Goal: Check status: Check status

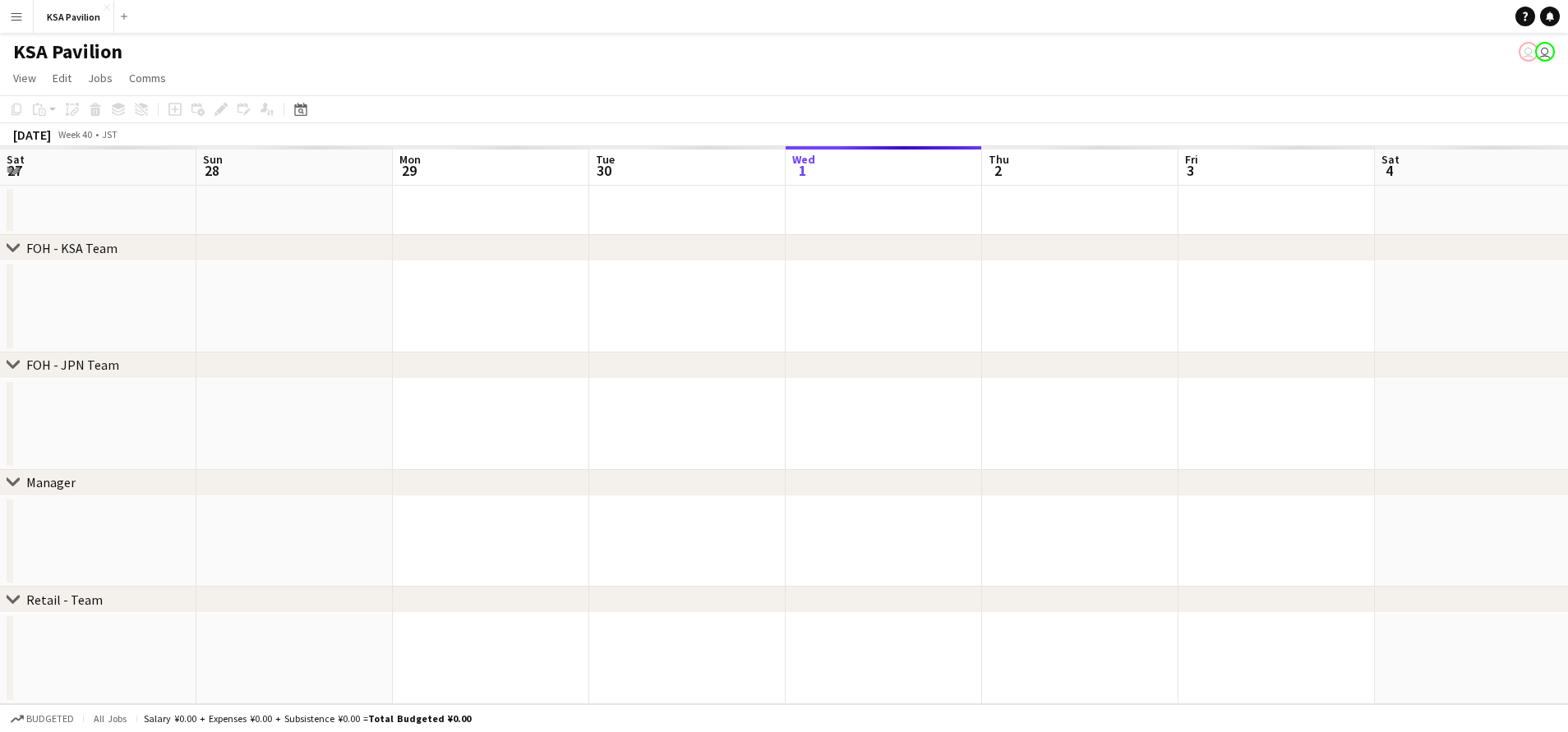
scroll to position [0, 546]
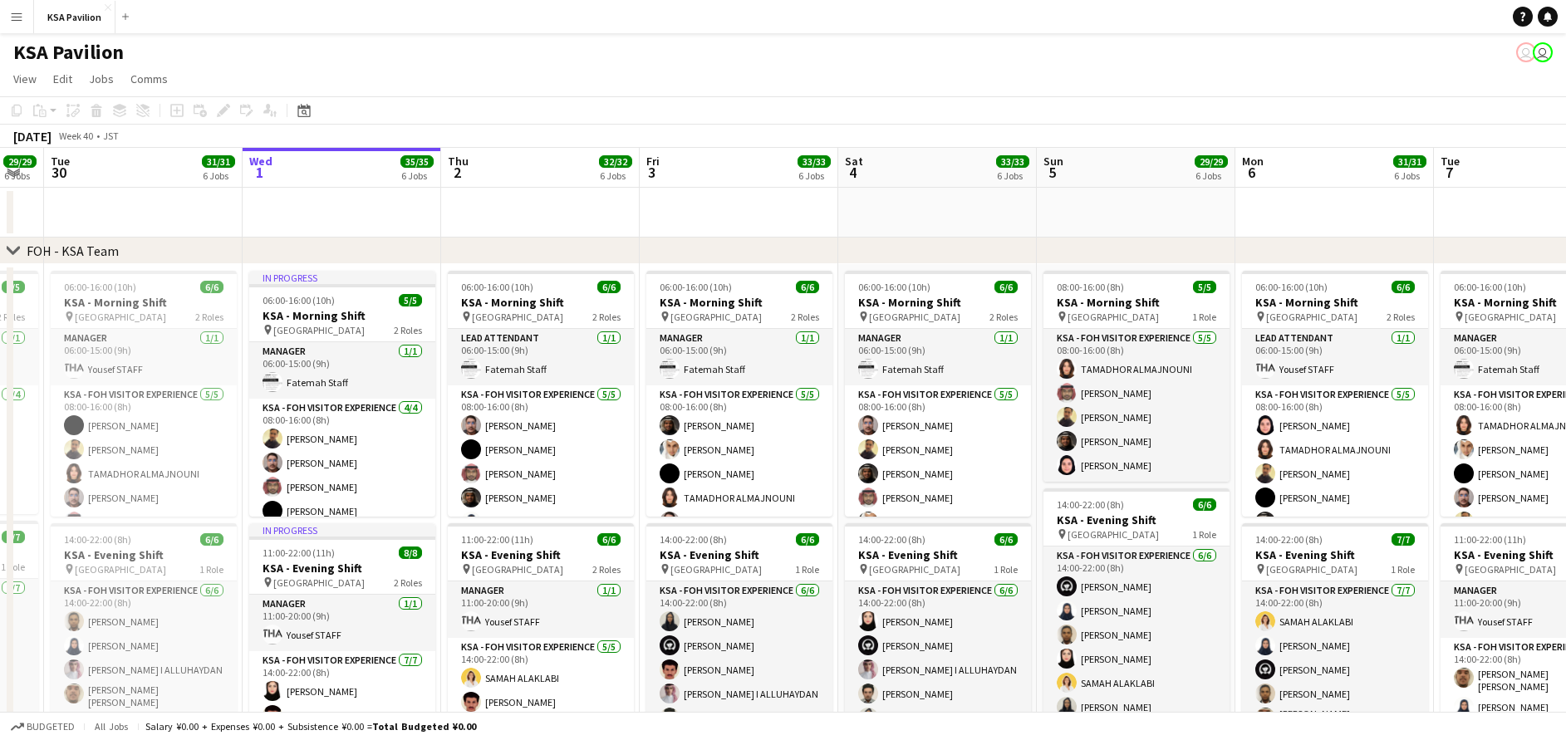
click at [20, 17] on app-icon "Menu" at bounding box center [16, 16] width 13 height 13
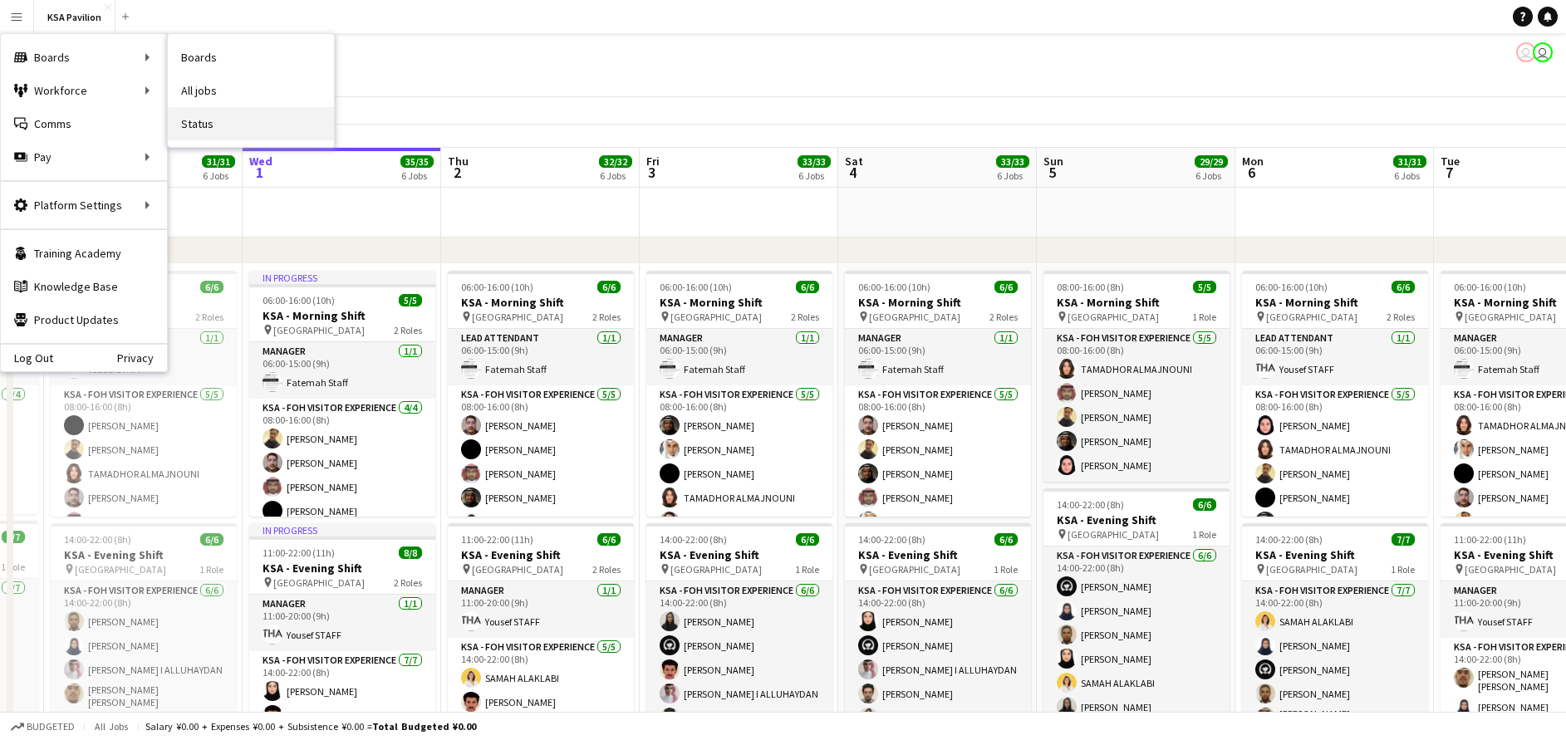
click at [245, 123] on link "Status" at bounding box center [251, 123] width 166 height 33
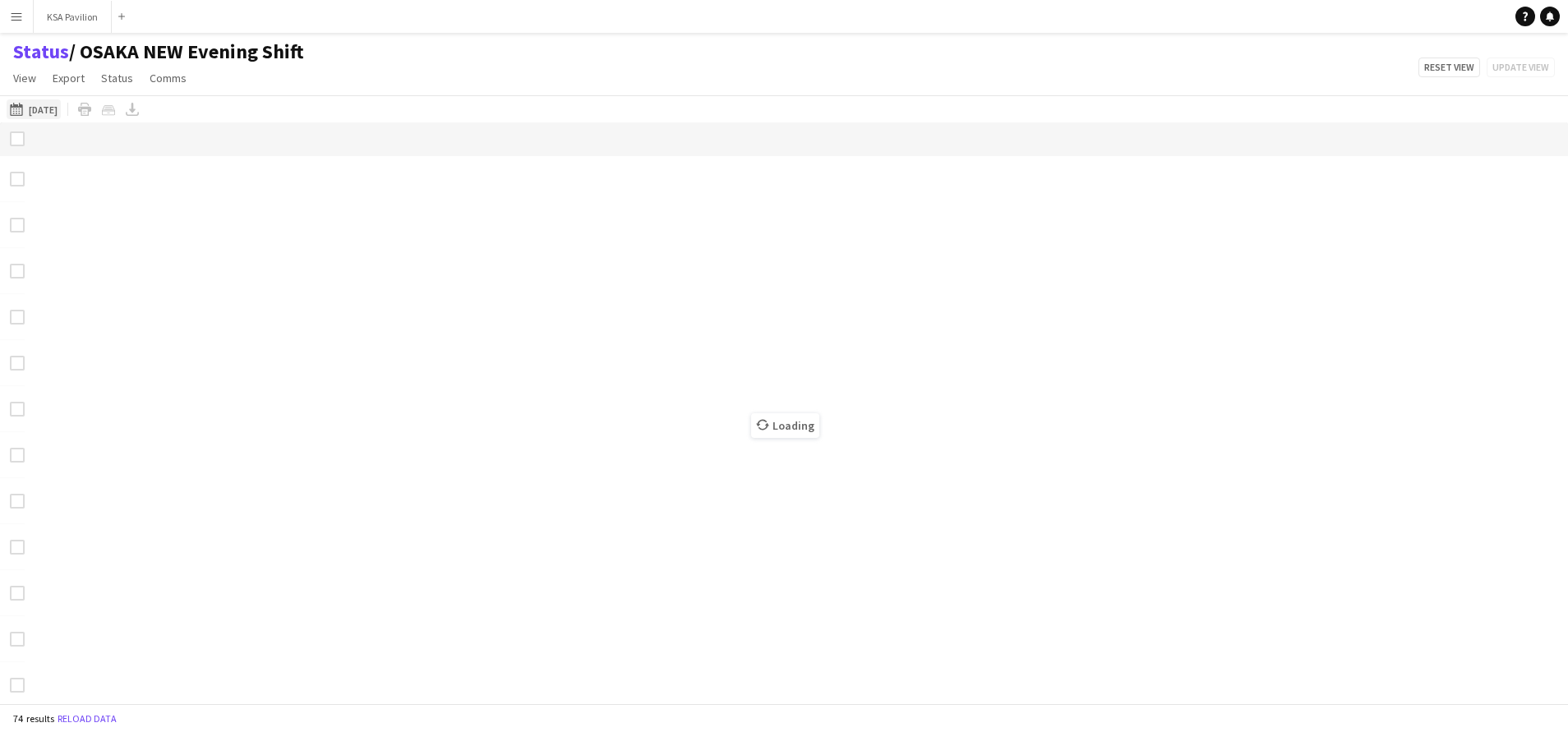
click at [38, 112] on button "[DATE] [DATE]" at bounding box center [34, 110] width 54 height 20
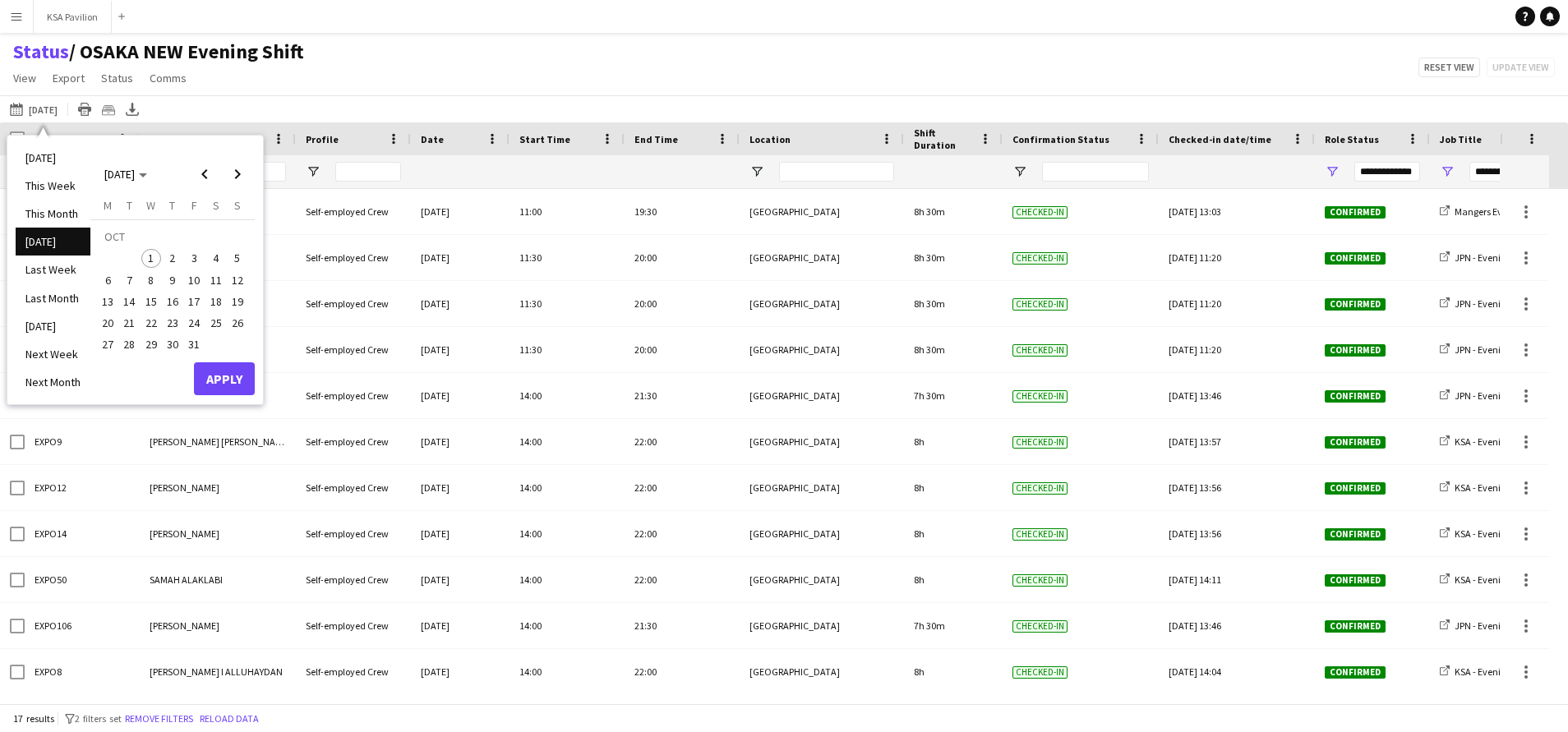
click at [148, 256] on span "1" at bounding box center [151, 259] width 20 height 20
click at [227, 378] on button "Apply" at bounding box center [224, 378] width 60 height 33
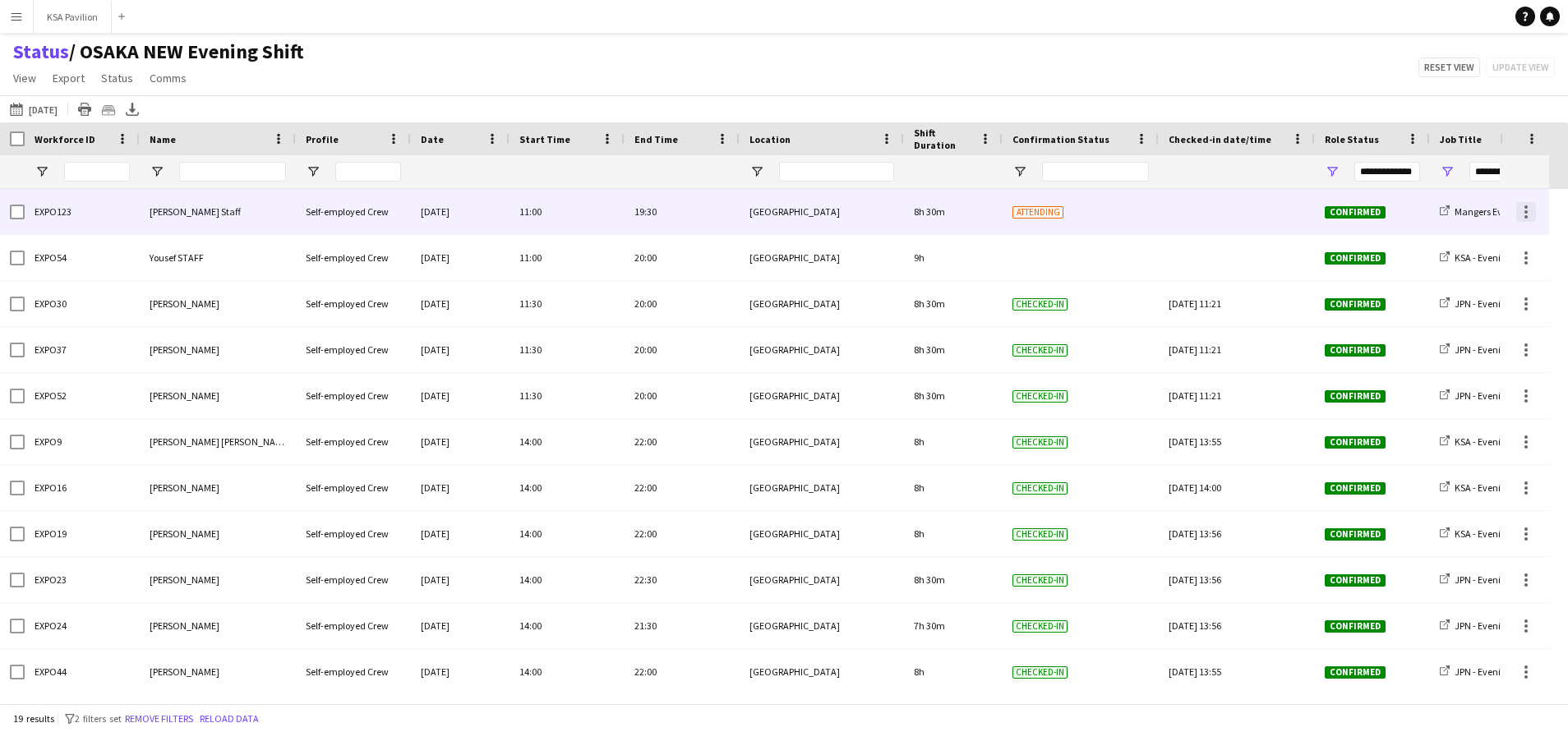
click at [1526, 212] on div at bounding box center [1525, 212] width 3 height 3
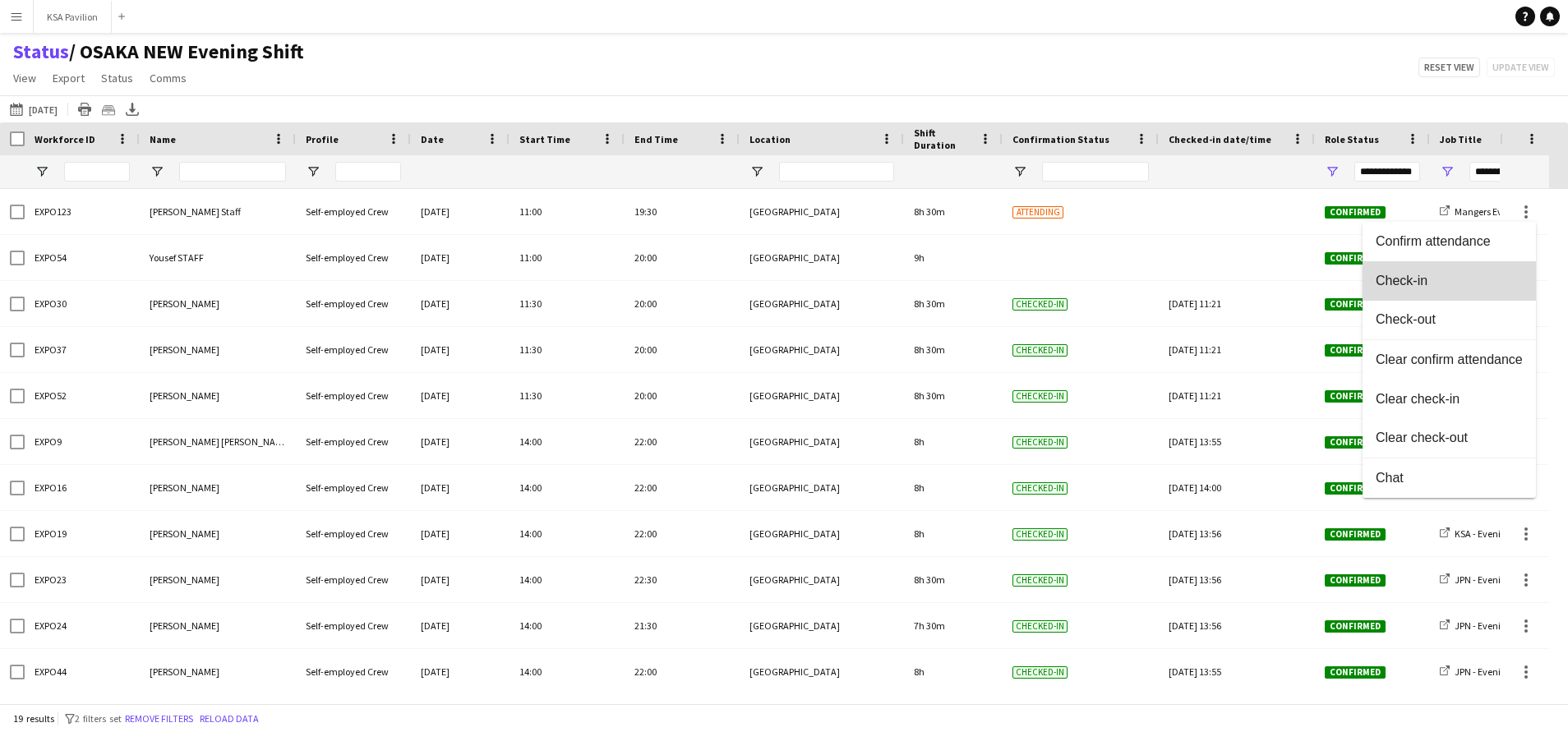
click at [1510, 270] on button "Check-in" at bounding box center [1449, 281] width 173 height 40
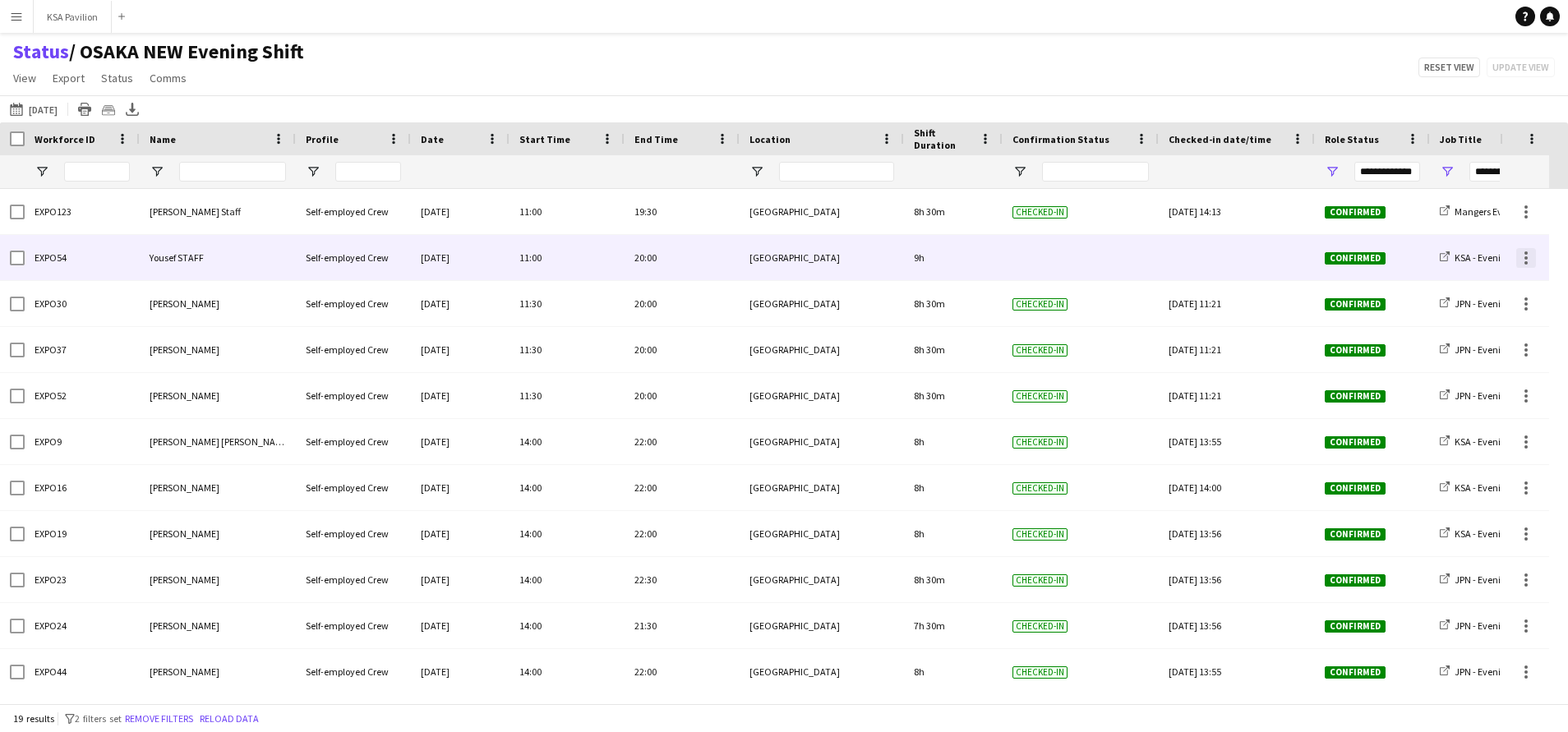
click at [1525, 256] on div at bounding box center [1525, 257] width 3 height 3
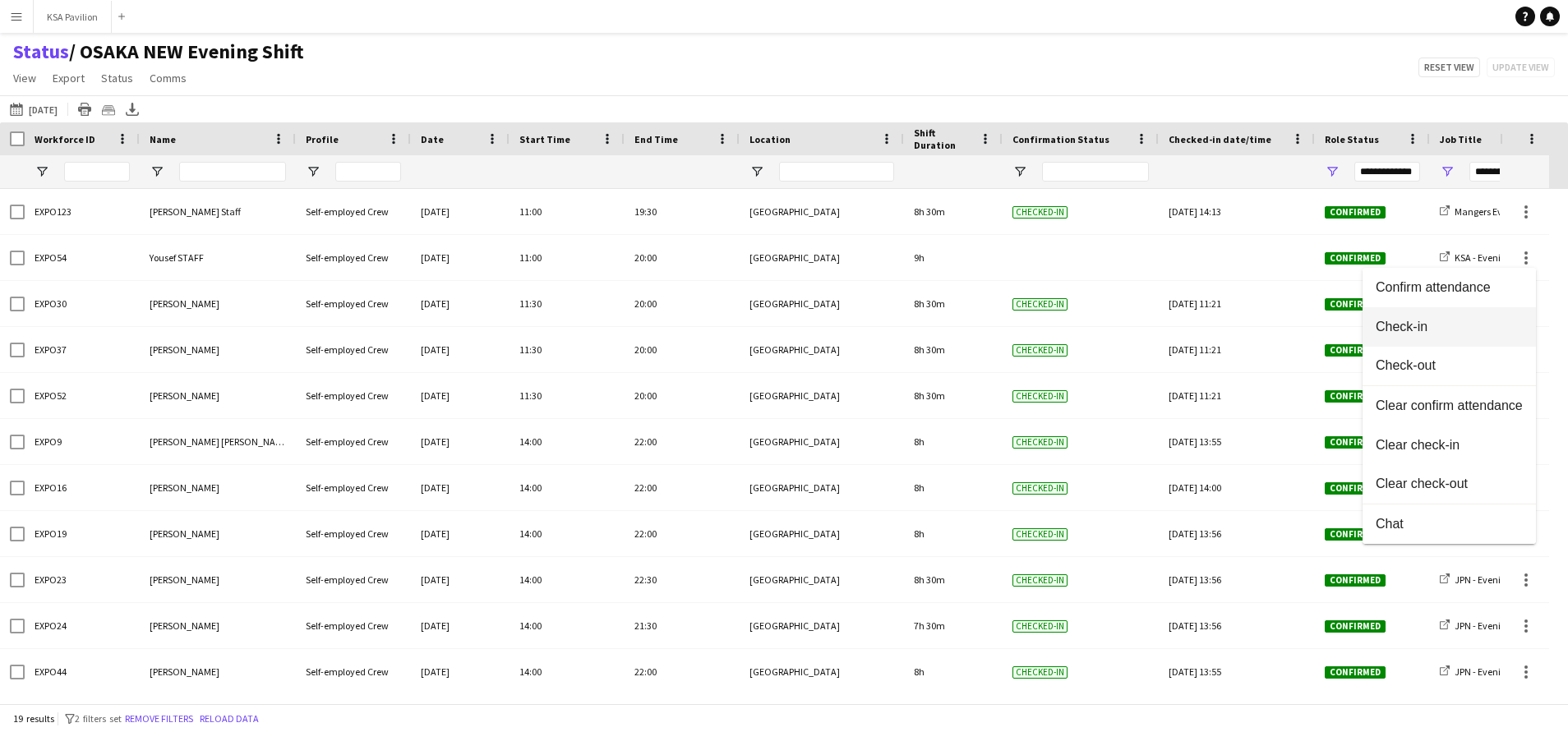
click at [1499, 314] on button "Check-in" at bounding box center [1449, 327] width 173 height 40
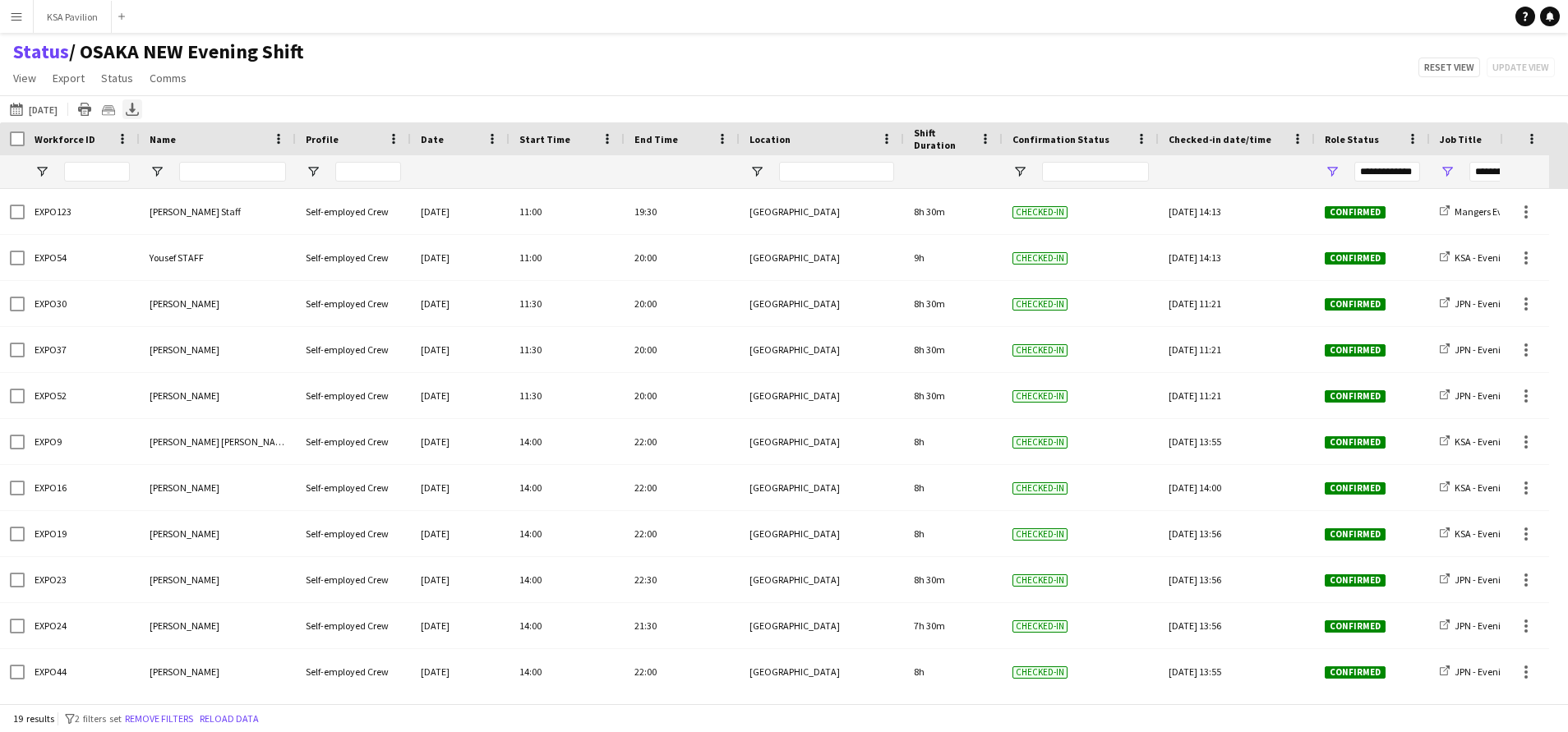
click at [136, 111] on icon "Export XLSX" at bounding box center [132, 109] width 13 height 13
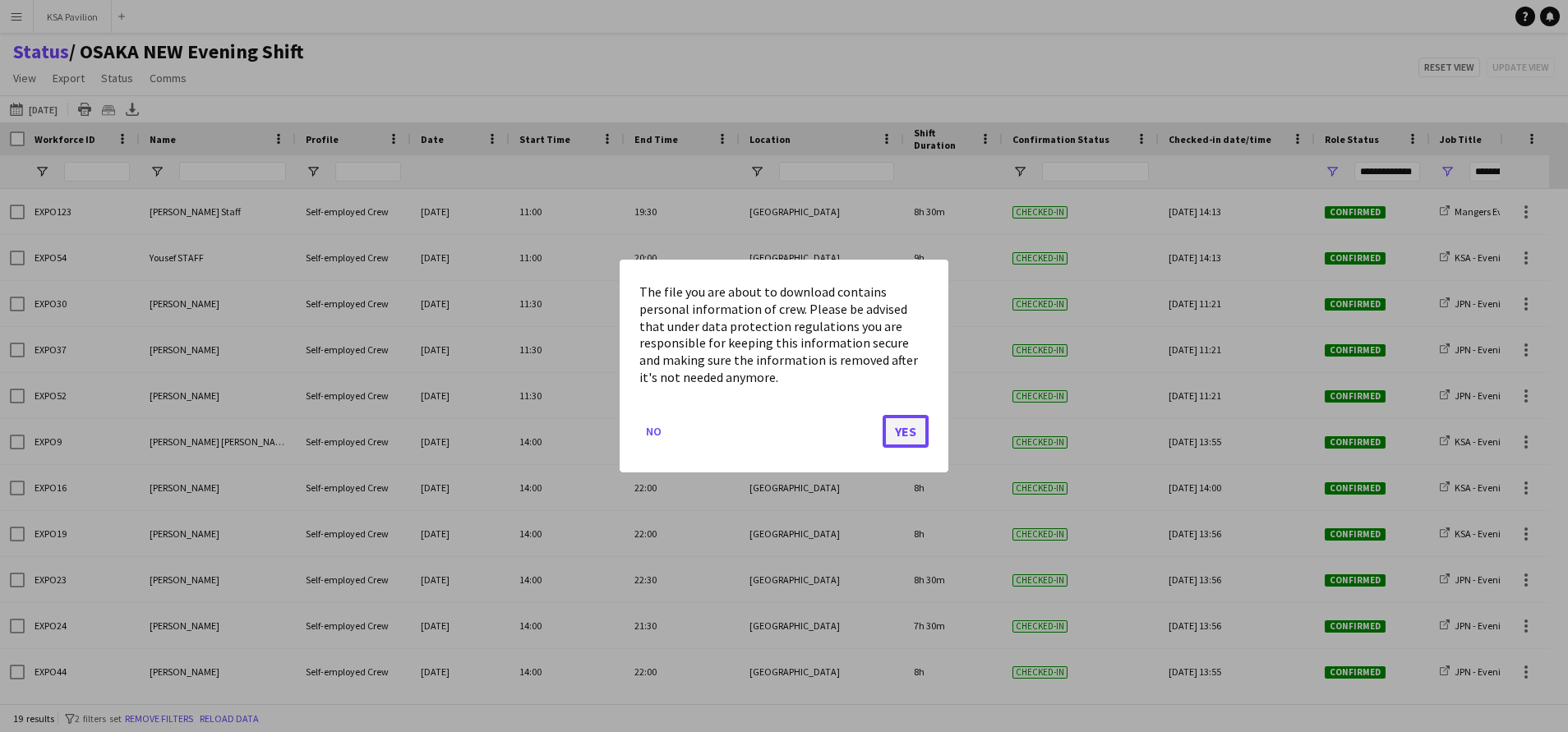
click at [911, 426] on button "Yes" at bounding box center [905, 431] width 46 height 33
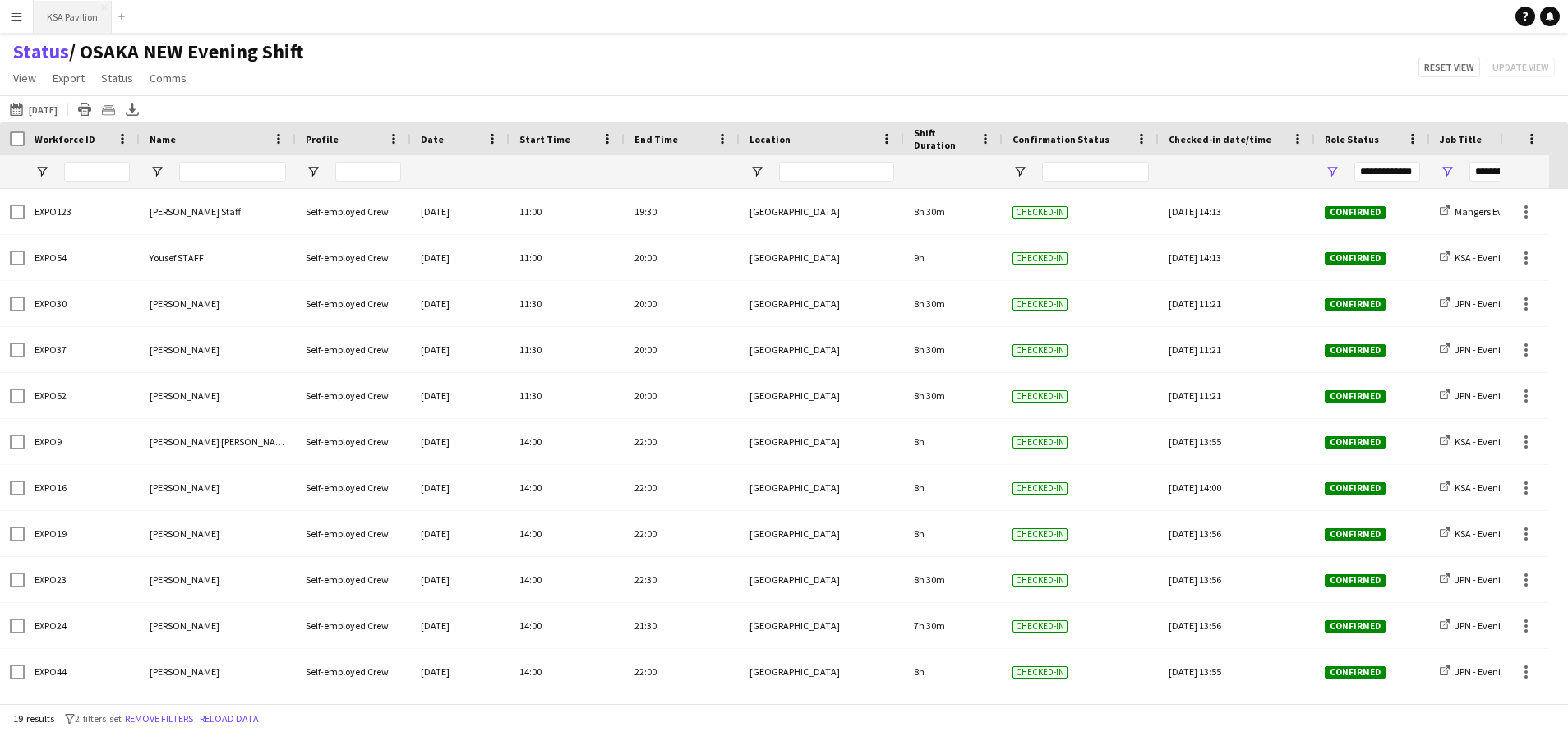
click at [80, 24] on button "KSA Pavilion Close" at bounding box center [72, 17] width 78 height 32
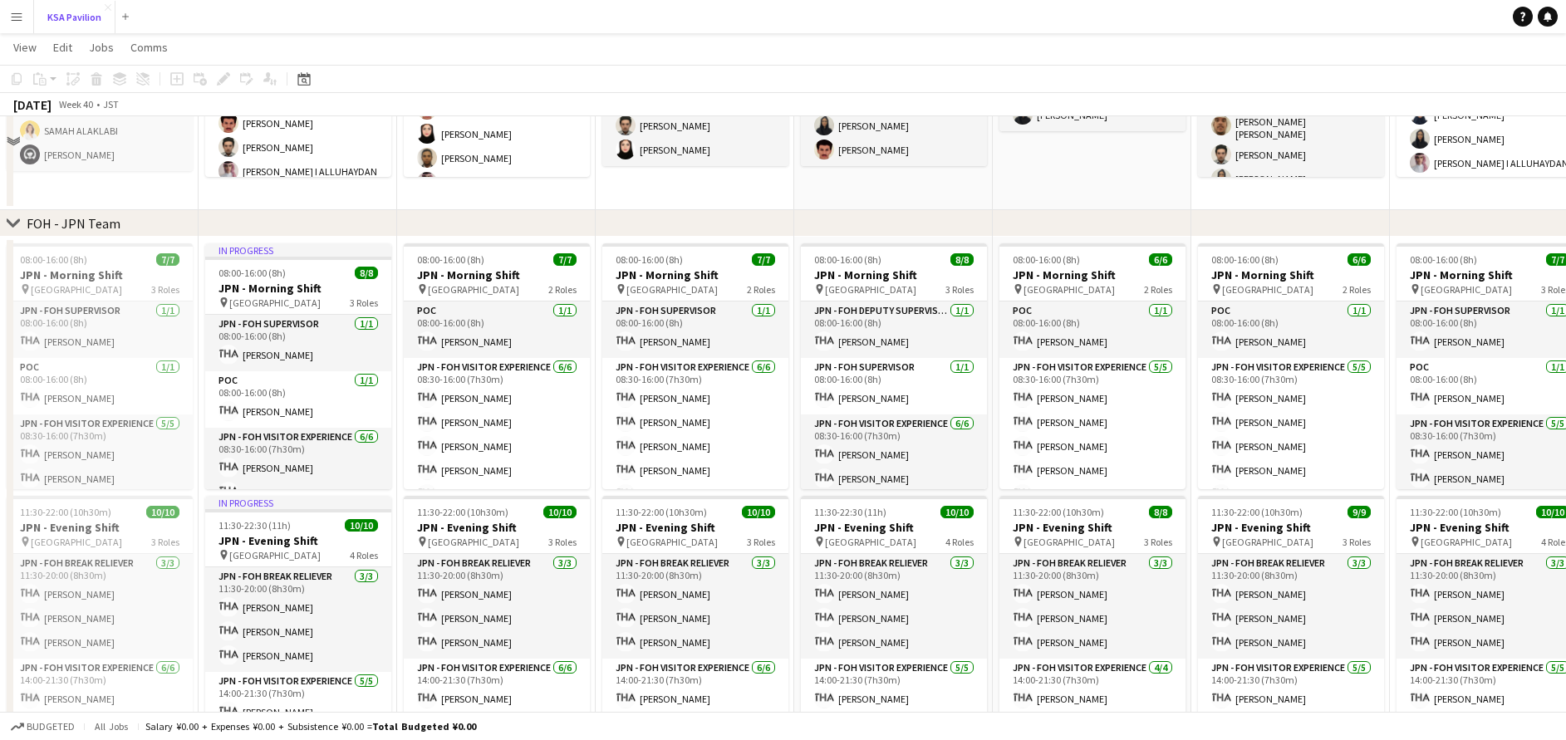
scroll to position [623, 0]
